Goal: Information Seeking & Learning: Learn about a topic

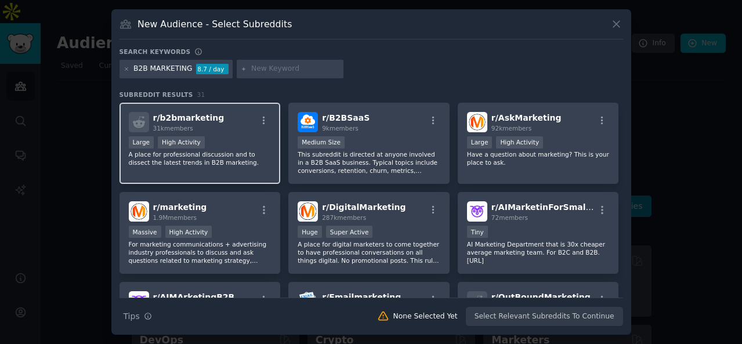
click at [231, 166] on p "A place for professional discussion and to dissect the latest trends in B2B mar…" at bounding box center [200, 158] width 143 height 16
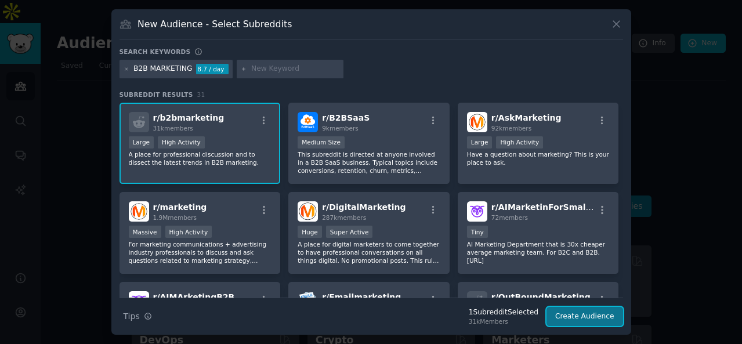
click at [564, 314] on button "Create Audience" at bounding box center [585, 317] width 77 height 20
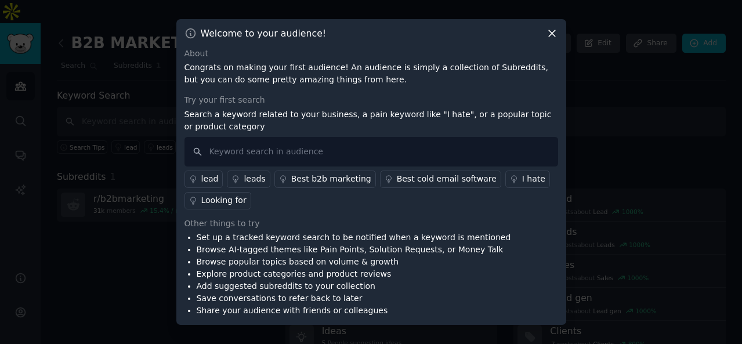
click at [218, 182] on link "lead" at bounding box center [204, 179] width 39 height 17
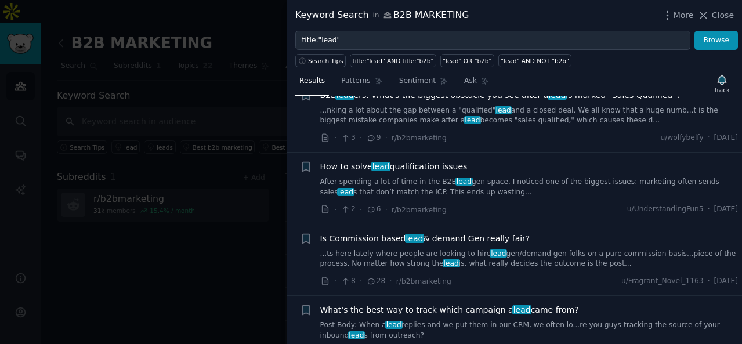
scroll to position [300, 0]
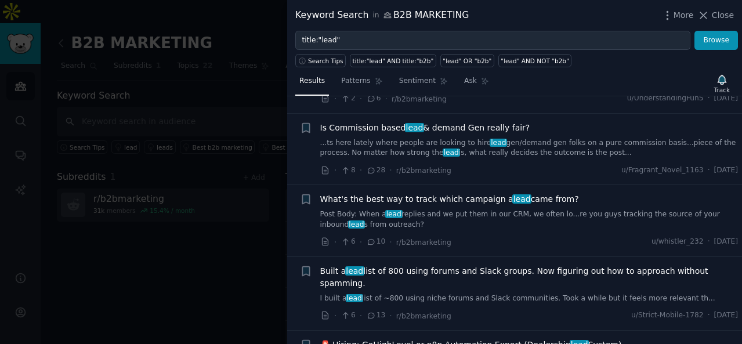
click at [715, 15] on span "Close" at bounding box center [723, 15] width 22 height 12
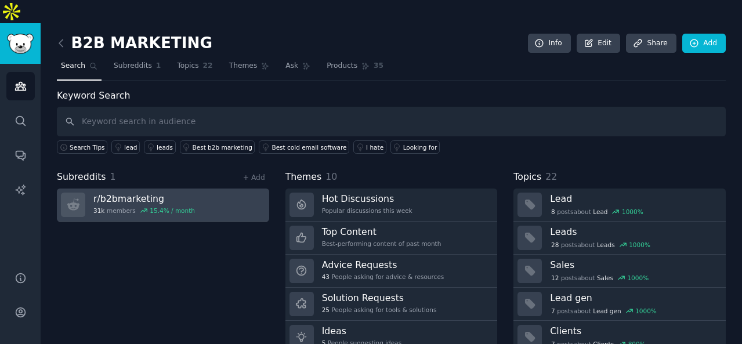
click at [175, 189] on link "r/ b2bmarketing 31k members 15.4 % / month" at bounding box center [163, 205] width 212 height 33
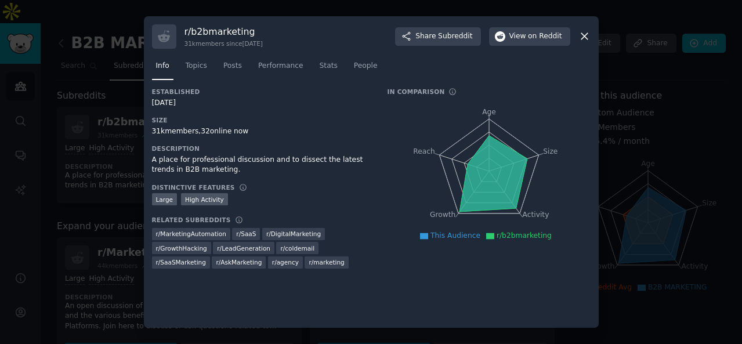
click at [589, 39] on icon at bounding box center [584, 36] width 12 height 12
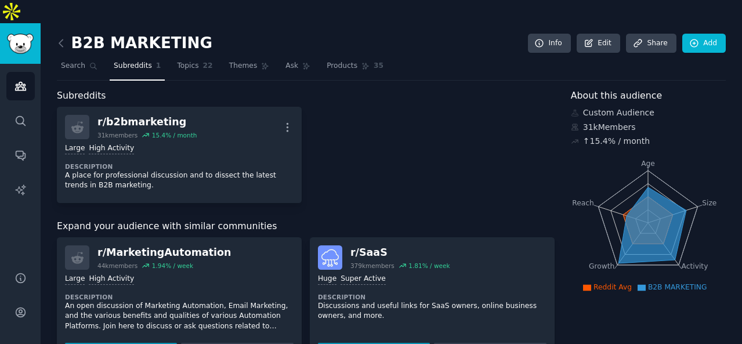
click at [64, 34] on link at bounding box center [64, 43] width 15 height 19
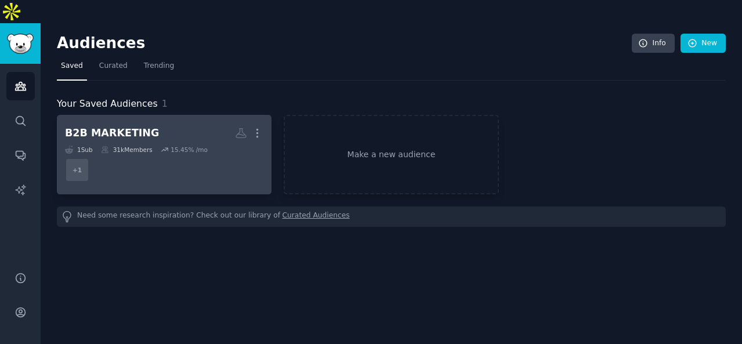
click at [139, 154] on dd "+ 1" at bounding box center [164, 170] width 198 height 32
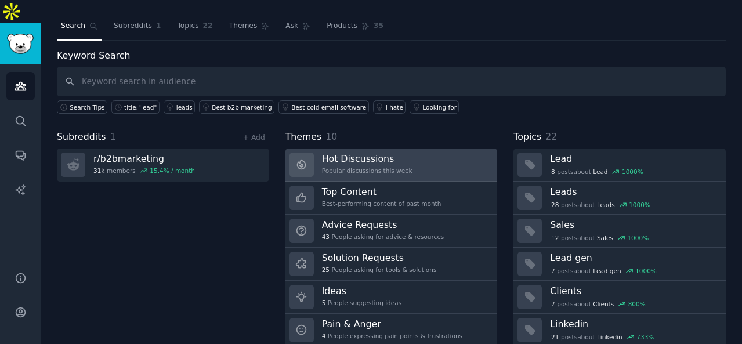
scroll to position [56, 0]
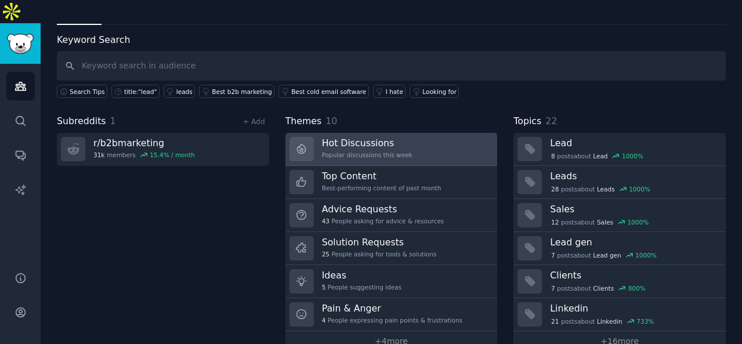
click at [420, 133] on link "Hot Discussions Popular discussions this week" at bounding box center [391, 149] width 212 height 33
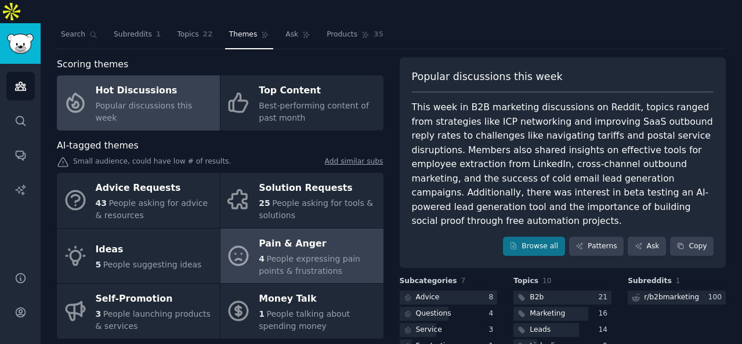
scroll to position [50, 0]
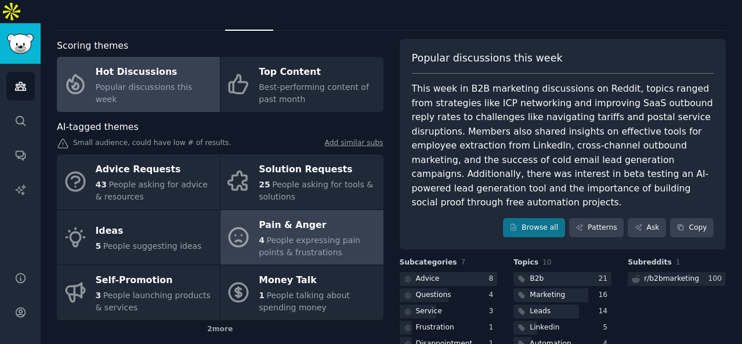
click at [306, 216] on div "Pain & Anger" at bounding box center [318, 225] width 118 height 19
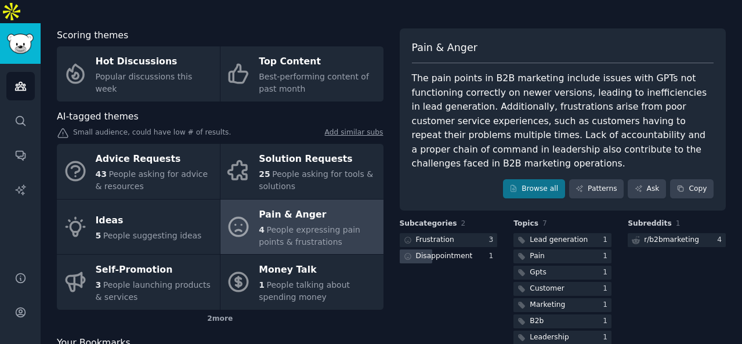
scroll to position [43, 0]
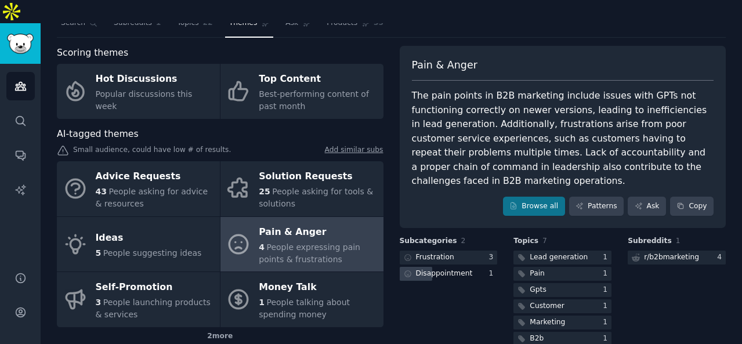
click at [460, 269] on div "Disappointment" at bounding box center [444, 274] width 57 height 10
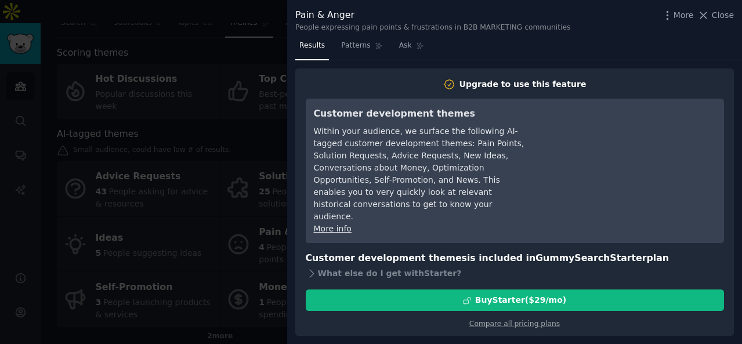
click at [198, 36] on div at bounding box center [371, 172] width 742 height 344
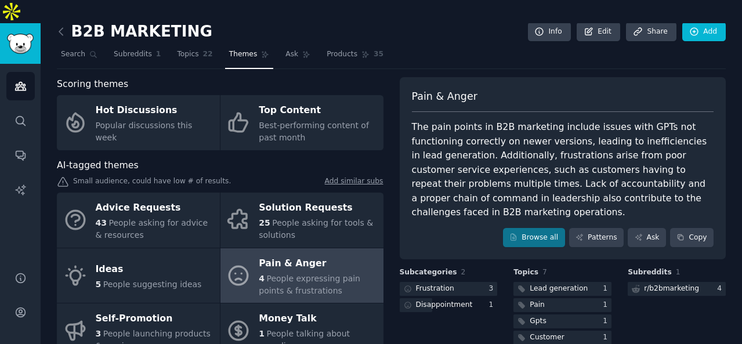
scroll to position [33, 0]
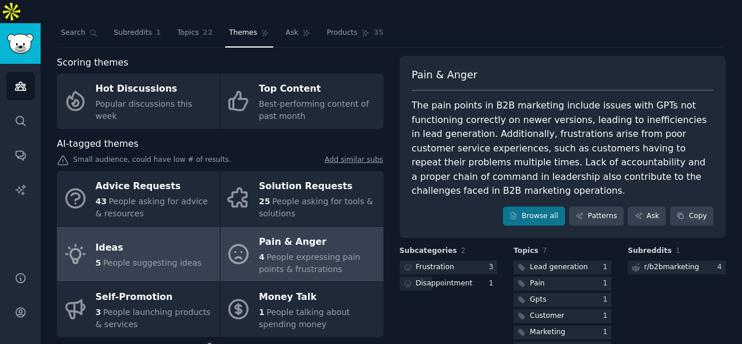
click at [144, 239] on div "Ideas" at bounding box center [149, 248] width 106 height 19
